Goal: Information Seeking & Learning: Find specific fact

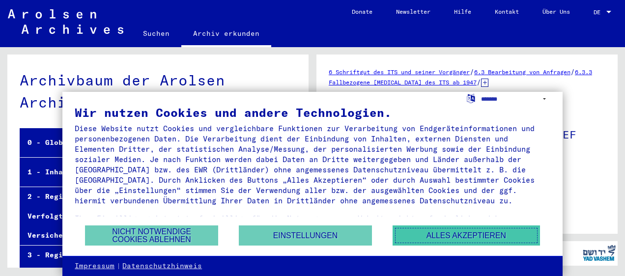
click at [458, 234] on button "Alles akzeptieren" at bounding box center [465, 235] width 147 height 20
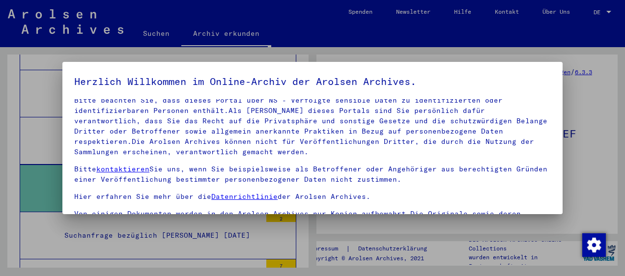
scroll to position [88, 0]
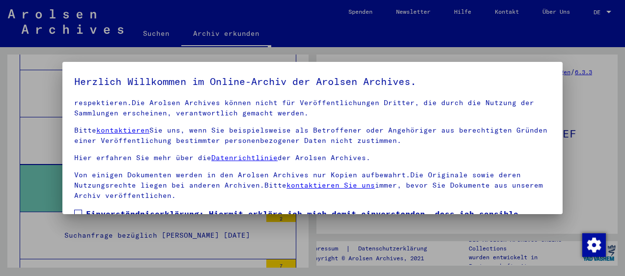
click at [587, 136] on div at bounding box center [312, 138] width 625 height 276
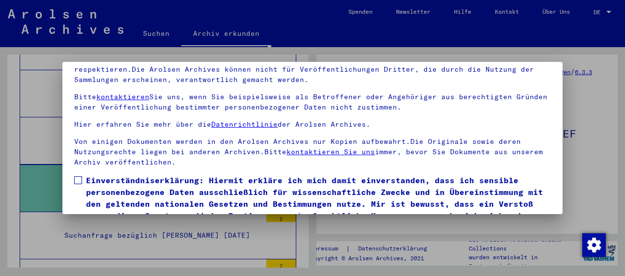
scroll to position [77, 0]
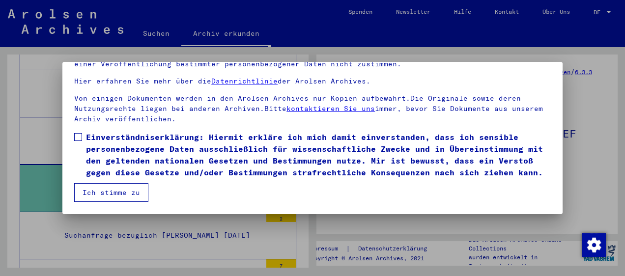
click at [119, 195] on button "Ich stimme zu" at bounding box center [111, 192] width 74 height 19
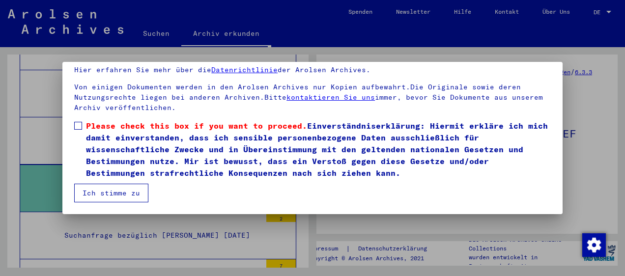
click at [594, 146] on div at bounding box center [312, 138] width 625 height 276
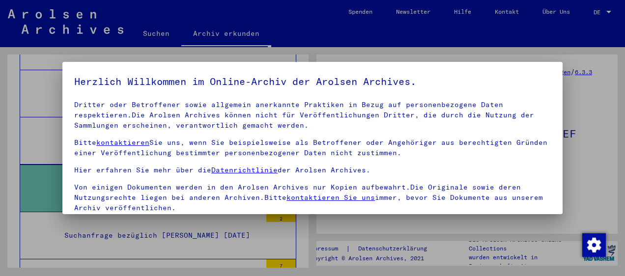
scroll to position [88, 0]
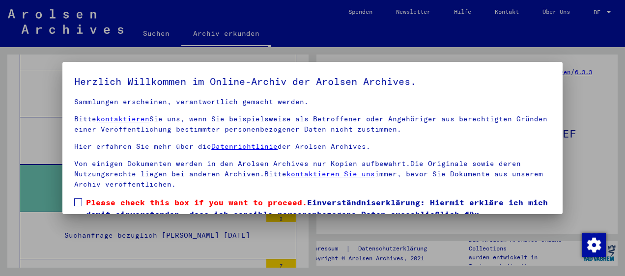
click at [74, 202] on span at bounding box center [78, 202] width 8 height 8
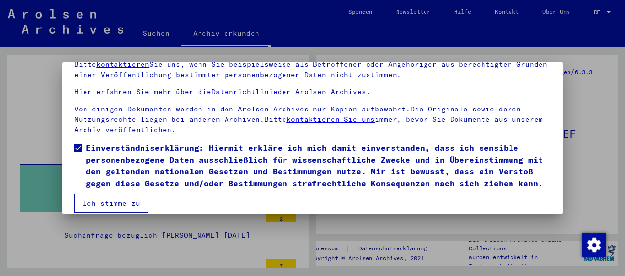
scroll to position [77, 0]
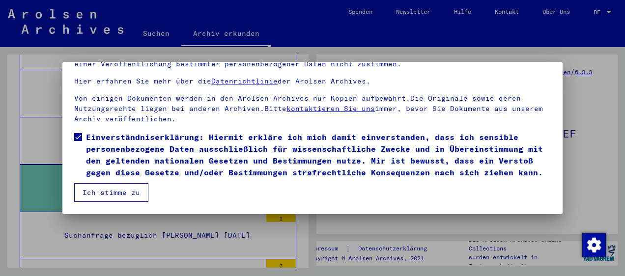
click at [113, 194] on button "Ich stimme zu" at bounding box center [111, 192] width 74 height 19
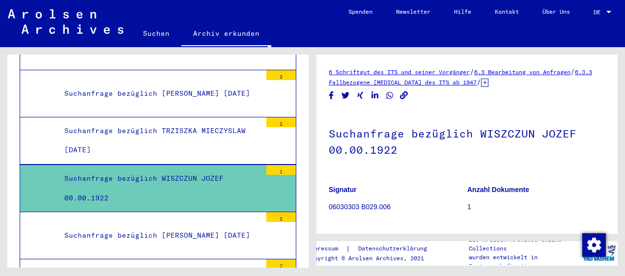
click at [500, 157] on h1 "Suchanfrage bezüglich WISZCZUN JOZEF 00.00.1922" at bounding box center [467, 140] width 276 height 59
drag, startPoint x: 461, startPoint y: 150, endPoint x: 564, endPoint y: 185, distance: 108.9
click at [564, 185] on p "Anzahl Dokumente" at bounding box center [536, 190] width 138 height 10
click at [133, 169] on div "Suchanfrage bezüglich WISZCZUN JOZEF 00.00.1922" at bounding box center [159, 188] width 204 height 38
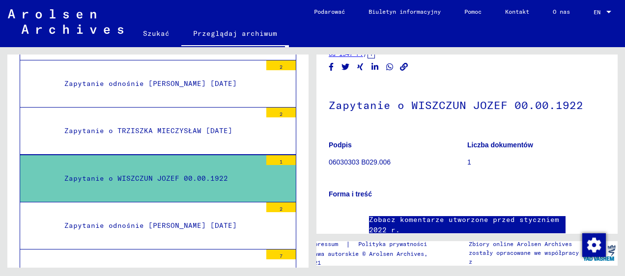
scroll to position [0, 0]
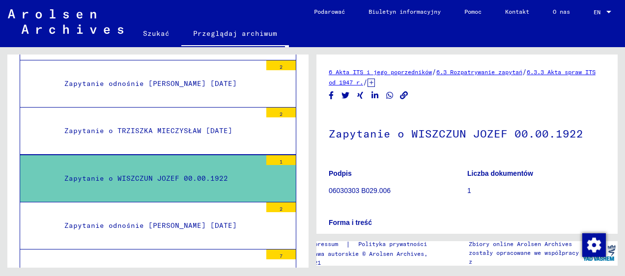
click at [374, 194] on p "06030303 B029.006" at bounding box center [398, 191] width 138 height 10
click at [203, 169] on div "Zapytanie o WISZCZUN JOZEF 00.00.1922" at bounding box center [159, 178] width 204 height 19
click at [390, 83] on link "6.3.3 Akta spraw ITS od 1947 r." at bounding box center [462, 77] width 267 height 18
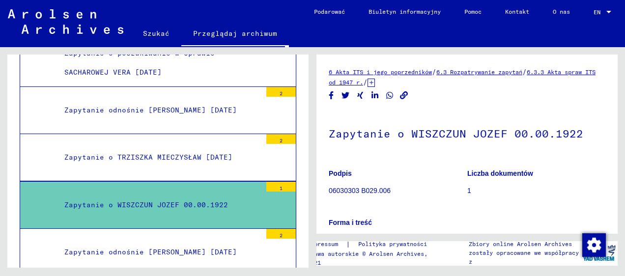
scroll to position [3033, 0]
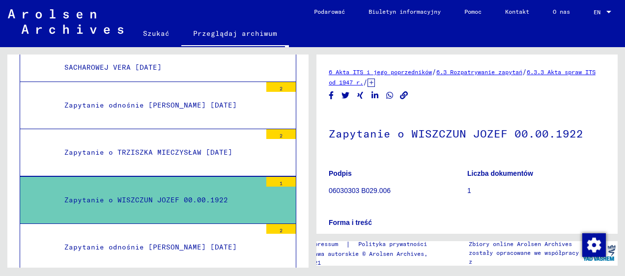
click at [266, 187] on div at bounding box center [280, 205] width 29 height 37
click at [102, 191] on div "Zapytanie o WISZCZUN JOZEF 00.00.1922" at bounding box center [159, 200] width 204 height 19
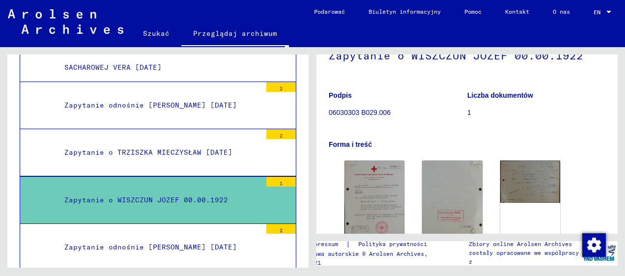
scroll to position [79, 0]
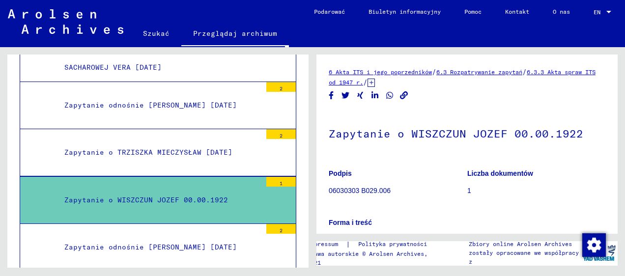
drag, startPoint x: 425, startPoint y: 103, endPoint x: 374, endPoint y: 155, distance: 72.9
click at [374, 155] on div "Zapytanie o WISZCZUN JOZEF 00.00.1922 Podpis 06030303 B029.006 Liczba dokumentó…" at bounding box center [467, 169] width 276 height 117
drag, startPoint x: 374, startPoint y: 155, endPoint x: 347, endPoint y: 145, distance: 29.4
click at [347, 145] on h1 "Zapytanie o WISZCZUN JOZEF 00.00.1922" at bounding box center [467, 132] width 276 height 43
click at [361, 69] on link "6 Akta ITS i jego poprzedników" at bounding box center [380, 71] width 103 height 7
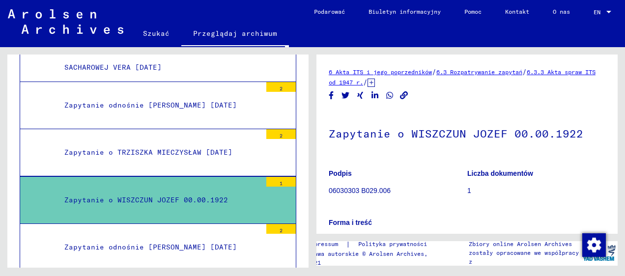
click at [366, 192] on p "06030303 B029.006" at bounding box center [398, 191] width 138 height 10
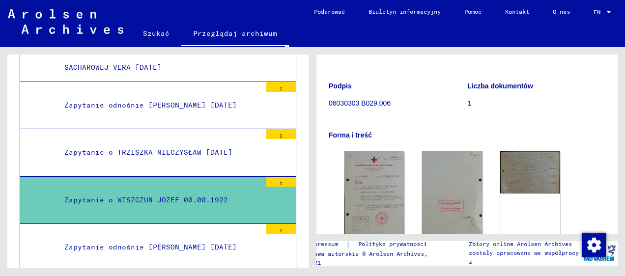
scroll to position [93, 0]
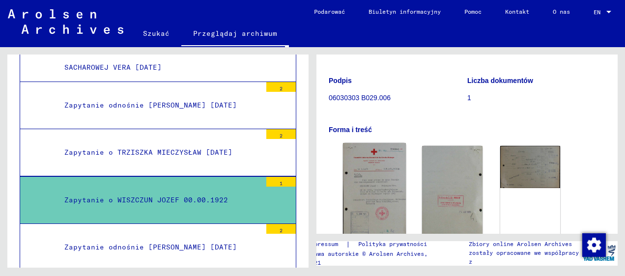
click at [375, 203] on img at bounding box center [374, 192] width 63 height 98
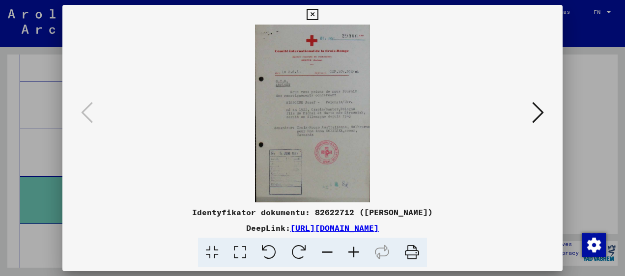
click at [535, 115] on icon at bounding box center [538, 113] width 12 height 24
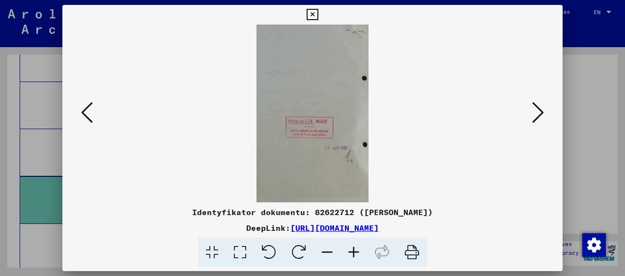
click at [540, 117] on icon at bounding box center [538, 113] width 12 height 24
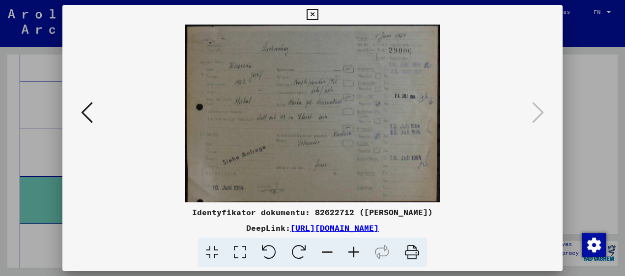
click at [379, 224] on link "[URL][DOMAIN_NAME]" at bounding box center [334, 228] width 88 height 10
click at [290, 229] on link "[URL][DOMAIN_NAME]" at bounding box center [334, 228] width 88 height 10
